Goal: Task Accomplishment & Management: Complete application form

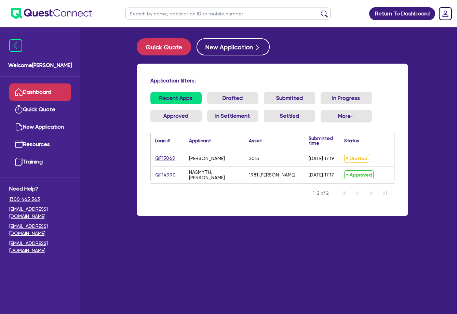
select select "CARS_AND_LIGHT_TRUCKS"
select select "VANS_AND_UTES"
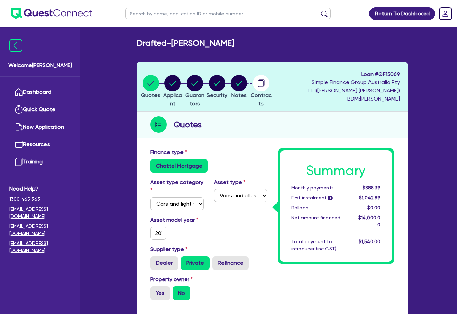
click at [270, 86] on circle "button" at bounding box center [261, 83] width 16 height 16
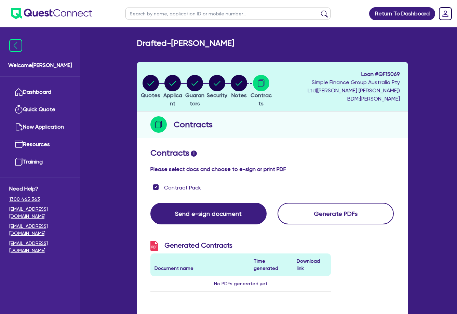
click at [357, 166] on div "Contracts i Please select docs and choose to e-sign or print PDF" at bounding box center [272, 161] width 255 height 27
click at [247, 85] on circle "button" at bounding box center [239, 83] width 16 height 16
select select "Quest Finance - Own Book"
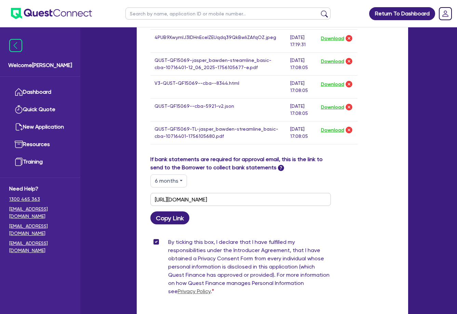
scroll to position [553, 0]
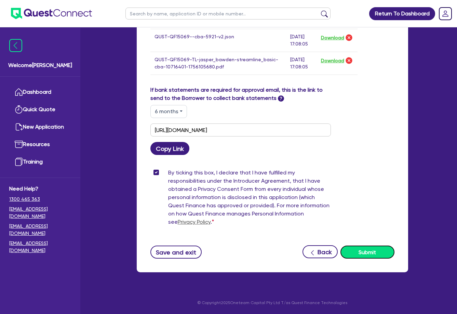
click at [382, 249] on button "Submit" at bounding box center [368, 252] width 54 height 13
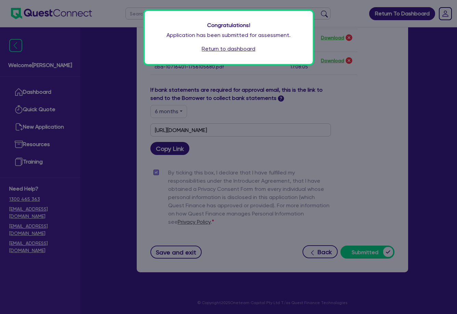
click at [357, 94] on div "Congratulations! Application has been submitted for assessment. Return to dashb…" at bounding box center [228, 157] width 457 height 314
click at [218, 50] on link "Return to dashboard" at bounding box center [229, 49] width 54 height 8
